Goal: Communication & Community: Answer question/provide support

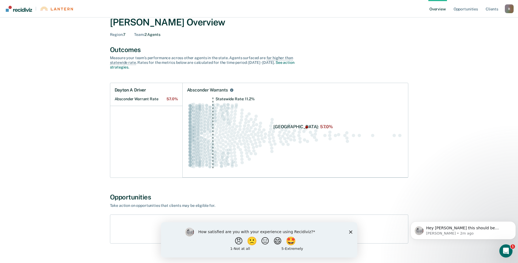
scroll to position [27, 0]
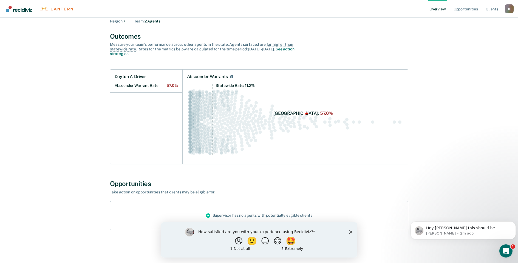
click at [351, 233] on polygon "Close survey" at bounding box center [350, 232] width 3 height 3
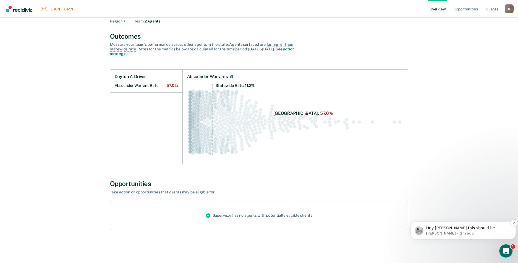
click at [430, 229] on span "Hey [PERSON_NAME] this should be working for you now!" at bounding box center [463, 231] width 73 height 10
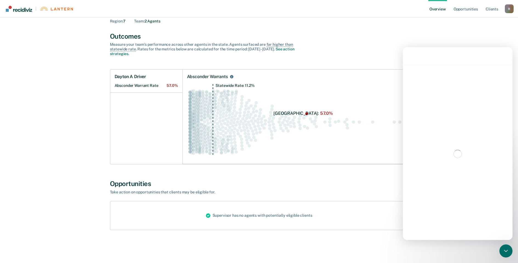
scroll to position [24, 0]
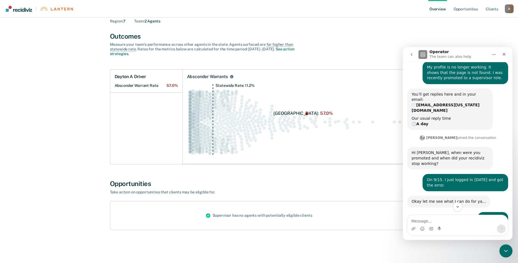
click at [454, 221] on textarea "Message…" at bounding box center [458, 219] width 100 height 9
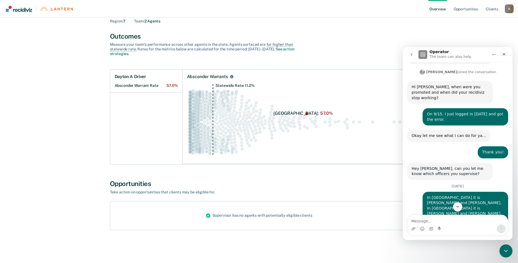
scroll to position [114, 0]
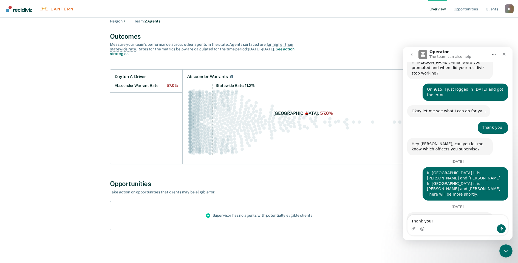
type textarea "Thank you!"
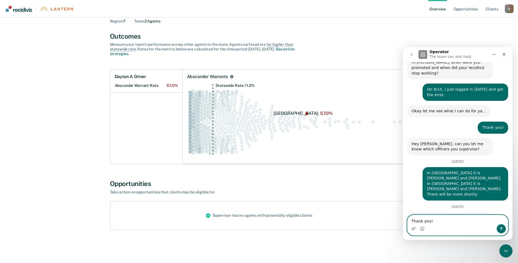
click at [503, 230] on icon "Send a message…" at bounding box center [502, 229] width 4 height 4
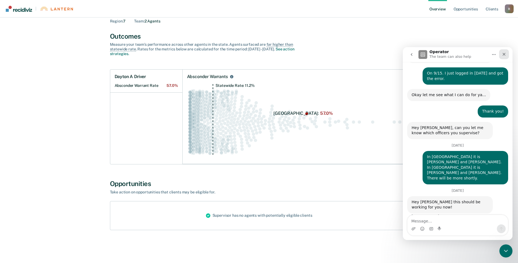
click at [507, 56] on div "Close" at bounding box center [505, 54] width 10 height 10
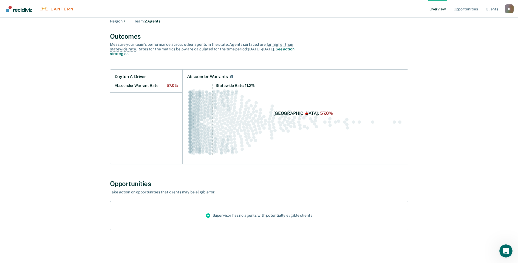
scroll to position [0, 0]
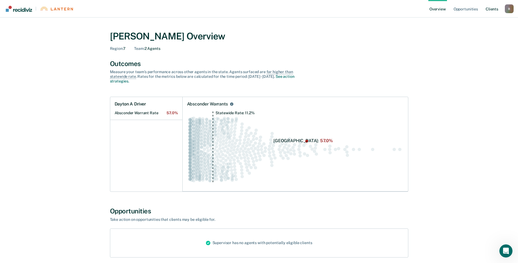
click at [496, 6] on link "Client s" at bounding box center [492, 9] width 15 height 18
